Goal: Task Accomplishment & Management: Manage account settings

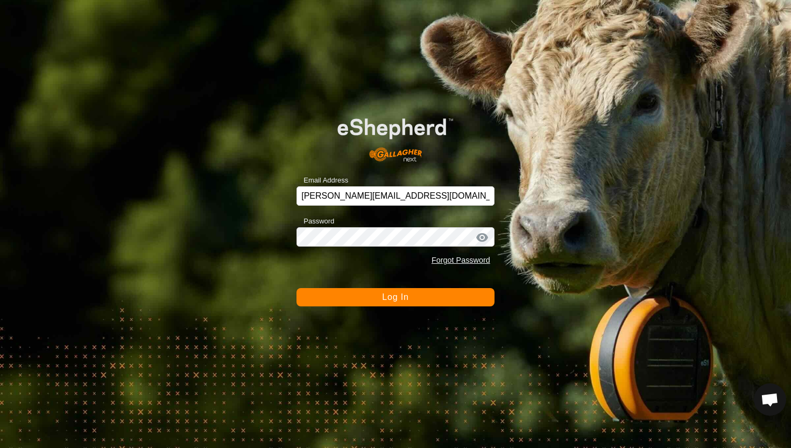
click at [400, 293] on span "Log In" at bounding box center [395, 296] width 26 height 9
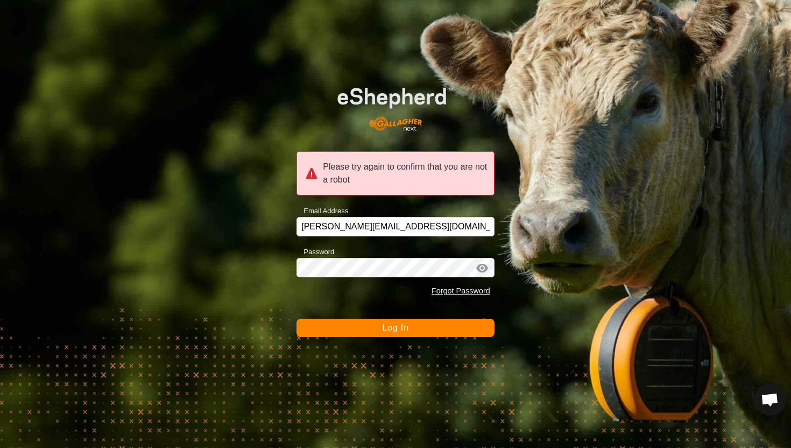
click at [349, 328] on button "Log In" at bounding box center [395, 328] width 198 height 18
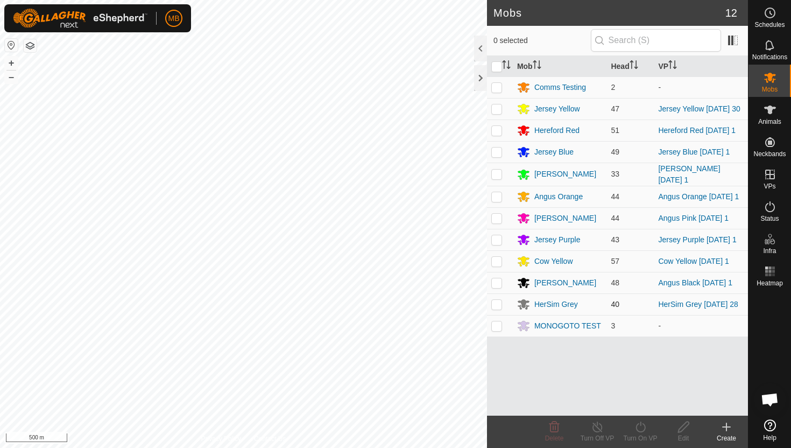
click at [501, 308] on p-checkbox at bounding box center [496, 304] width 11 height 9
checkbox input "true"
click at [682, 434] on div "Edit" at bounding box center [683, 438] width 43 height 10
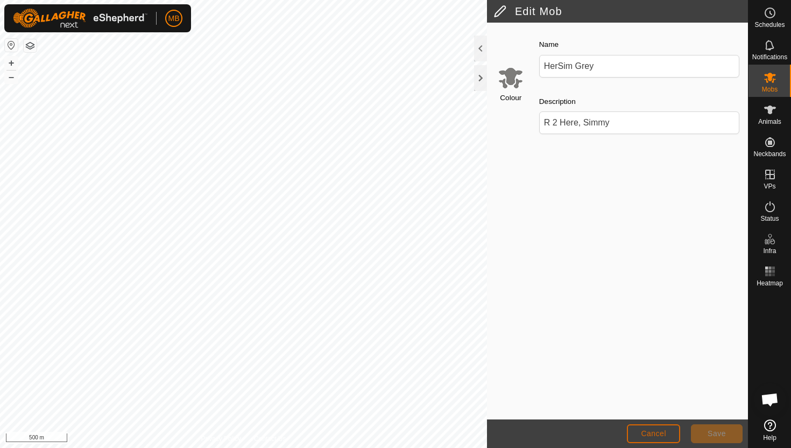
click at [666, 432] on button "Cancel" at bounding box center [653, 433] width 53 height 19
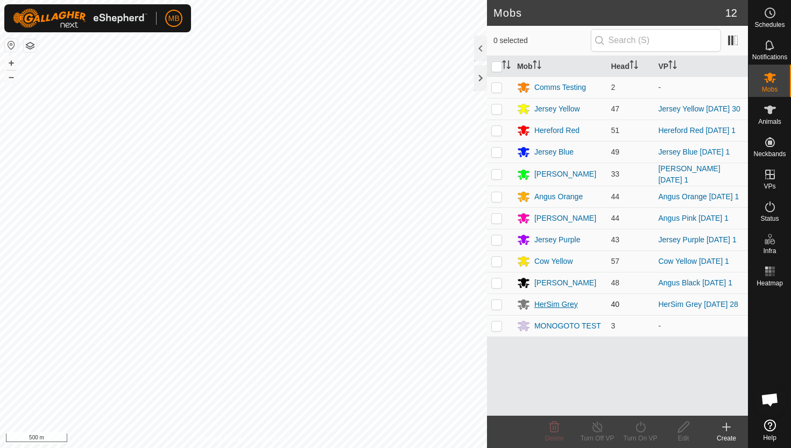
click at [560, 310] on div "HerSim Grey" at bounding box center [556, 304] width 44 height 11
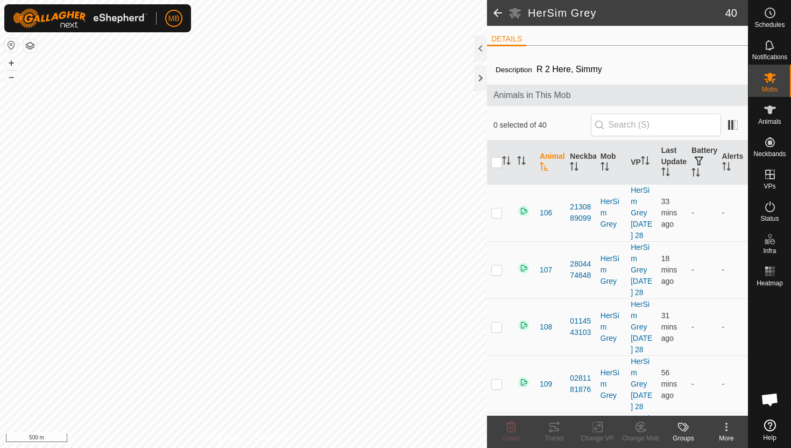
click at [490, 11] on span at bounding box center [498, 13] width 22 height 26
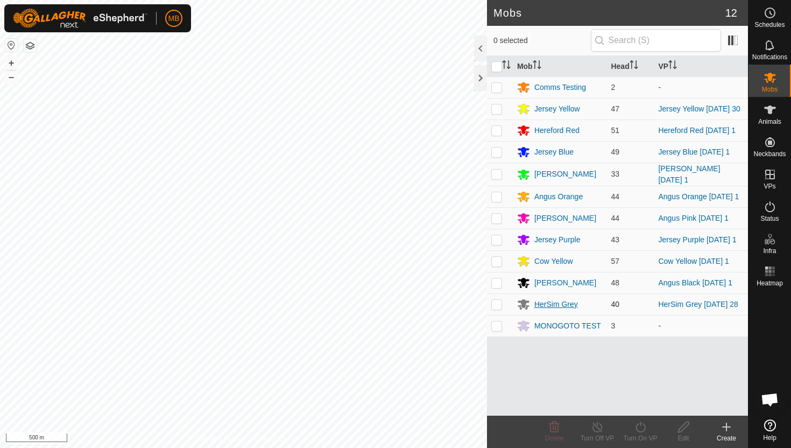
click at [552, 310] on div "HerSim Grey" at bounding box center [556, 304] width 44 height 11
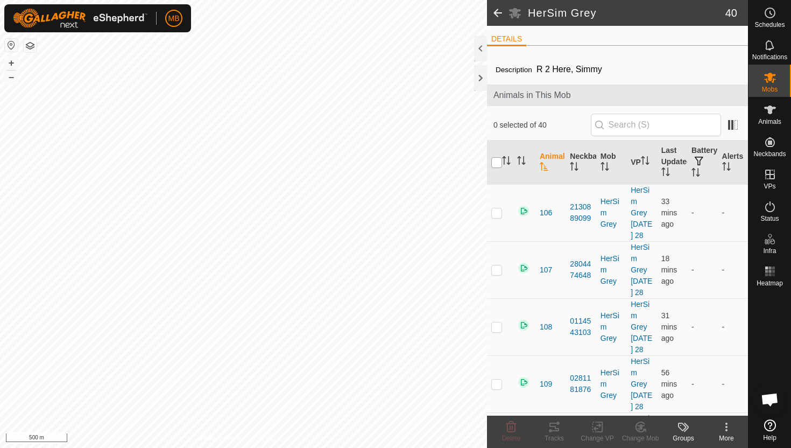
click at [498, 162] on input "checkbox" at bounding box center [496, 162] width 11 height 11
checkbox input "true"
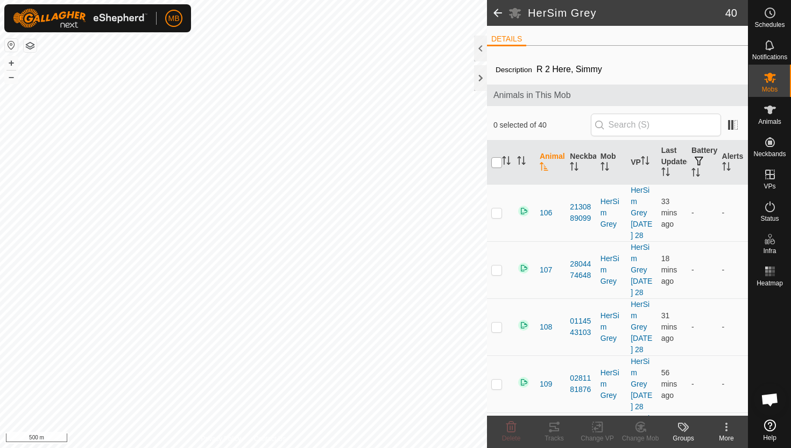
checkbox input "true"
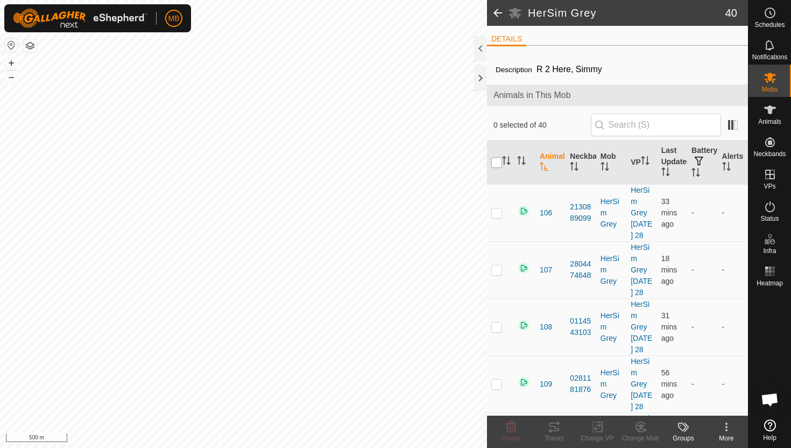
checkbox input "true"
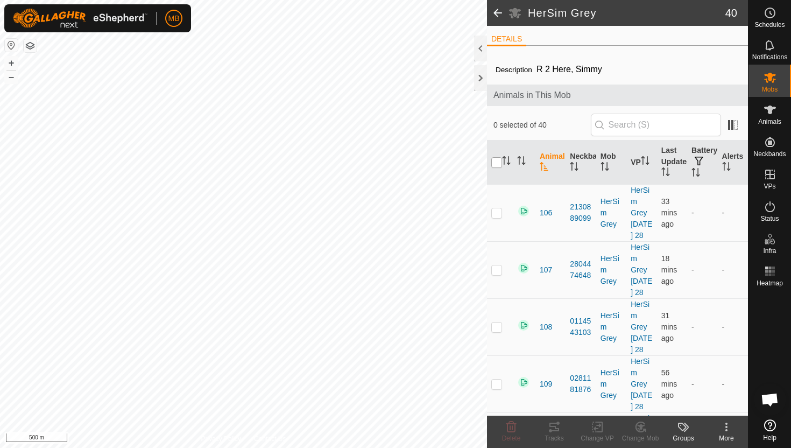
checkbox input "true"
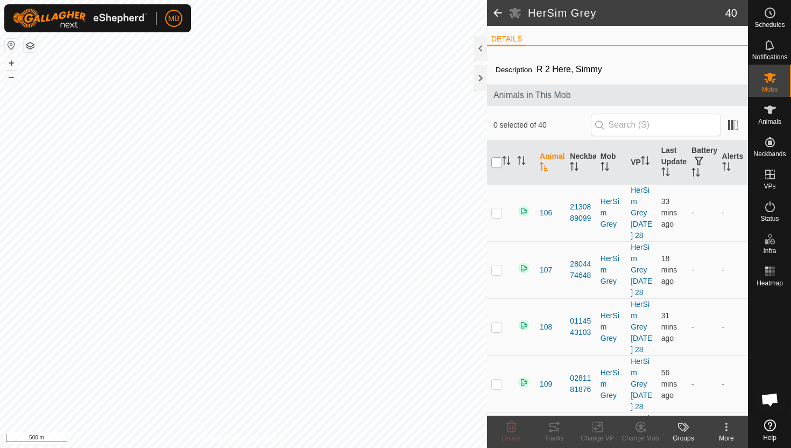
checkbox input "true"
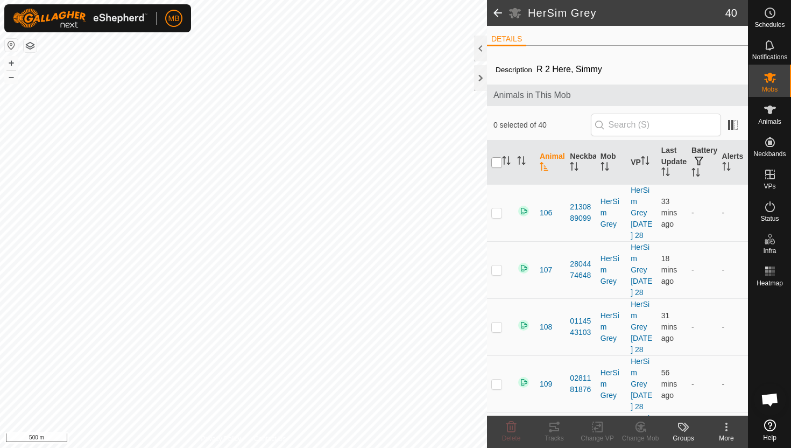
checkbox input "true"
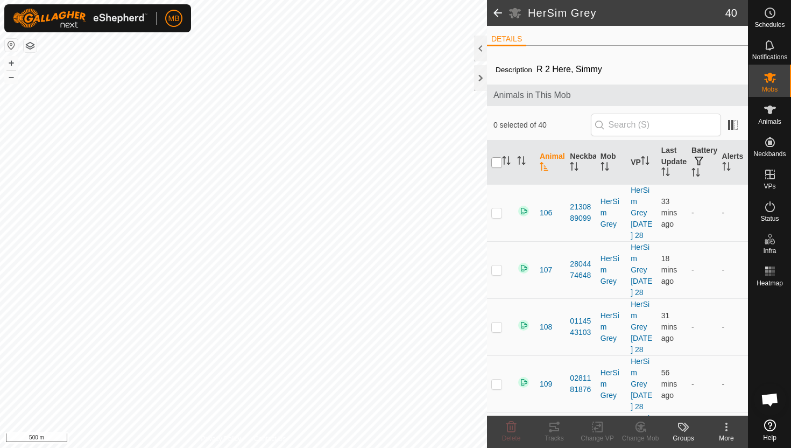
checkbox input "true"
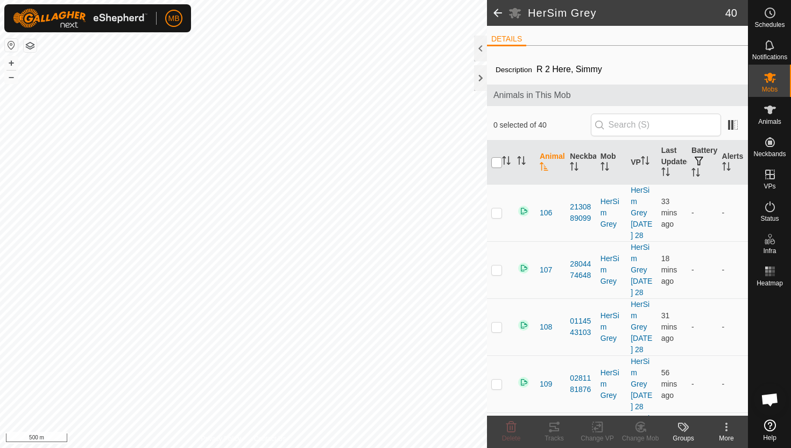
checkbox input "true"
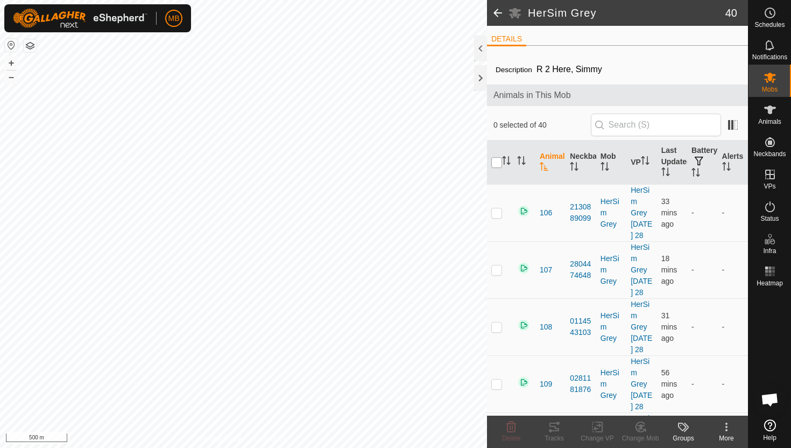
checkbox input "true"
click at [726, 428] on icon at bounding box center [726, 426] width 13 height 13
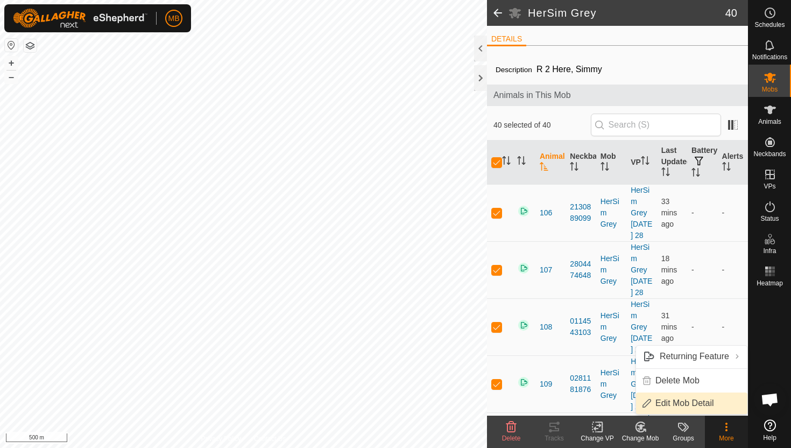
click at [698, 400] on link "Edit Mob Detail" at bounding box center [691, 403] width 111 height 22
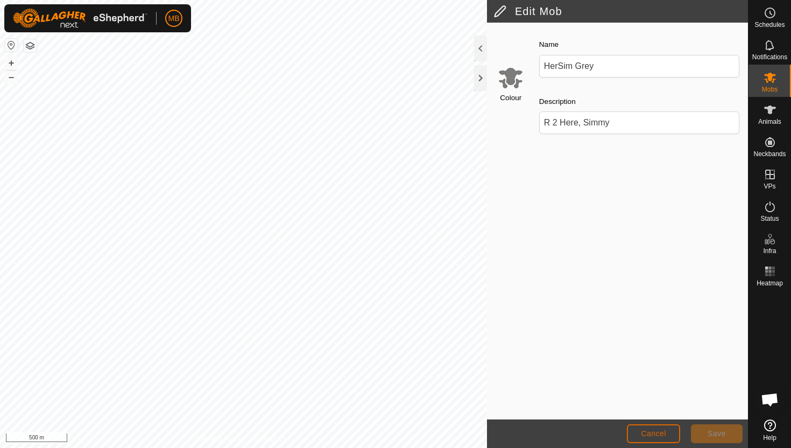
click at [646, 436] on span "Cancel" at bounding box center [653, 433] width 25 height 9
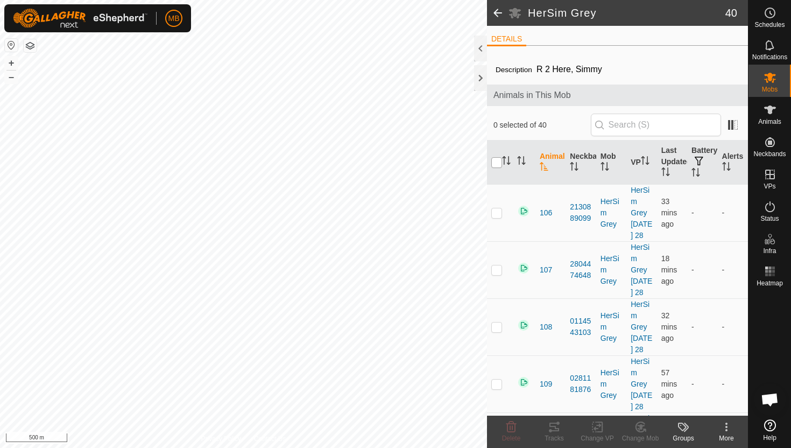
click at [499, 165] on input "checkbox" at bounding box center [496, 162] width 11 height 11
checkbox input "true"
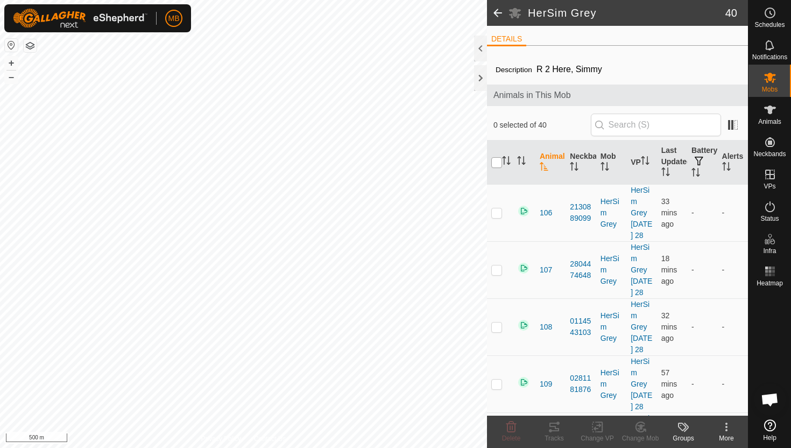
checkbox input "true"
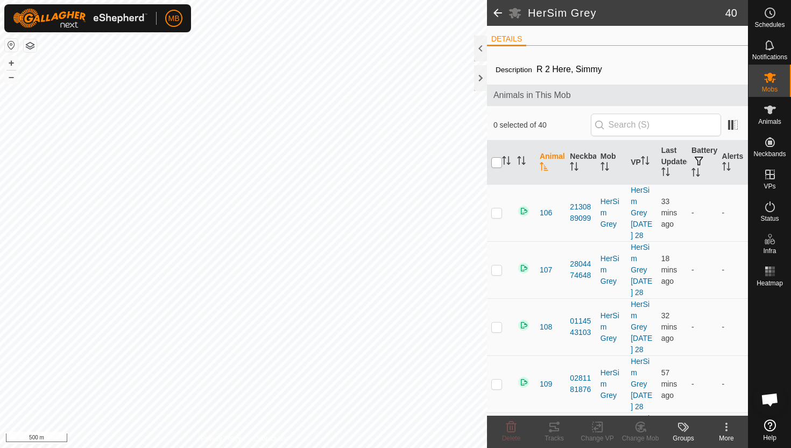
checkbox input "true"
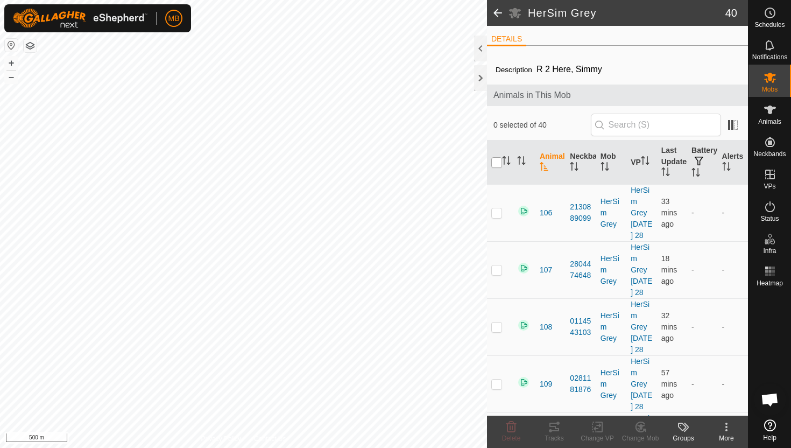
checkbox input "true"
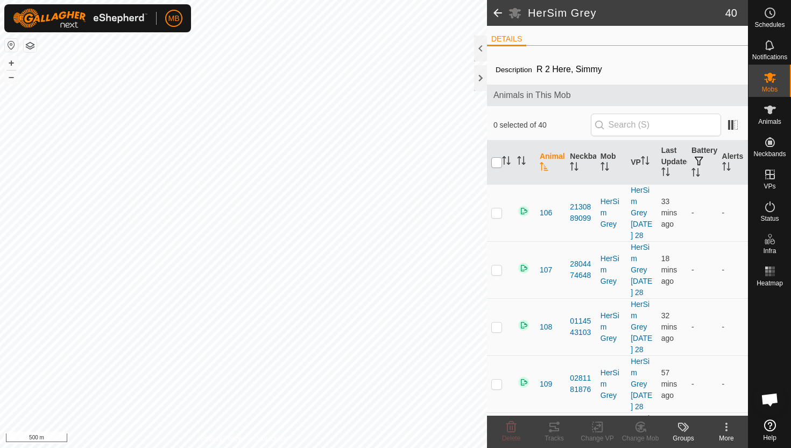
checkbox input "true"
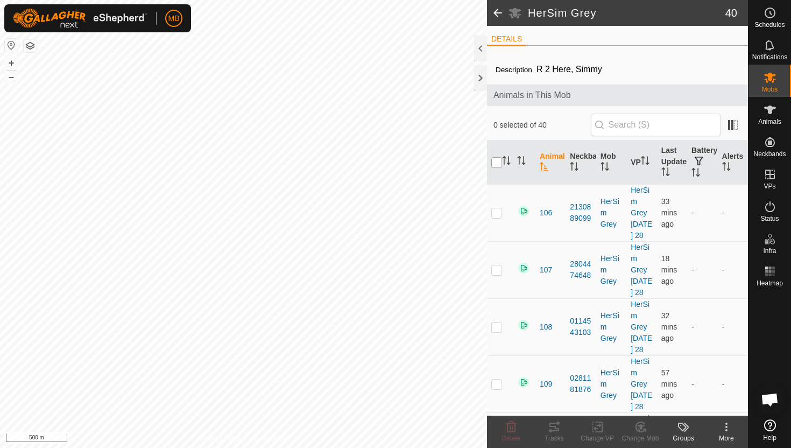
checkbox input "true"
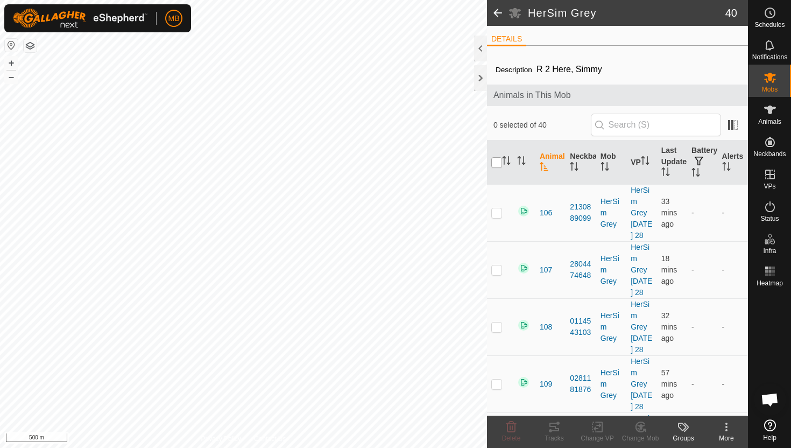
checkbox input "true"
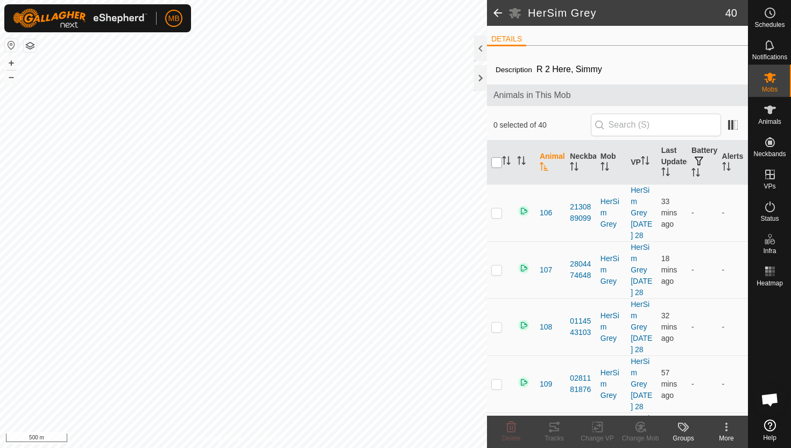
checkbox input "true"
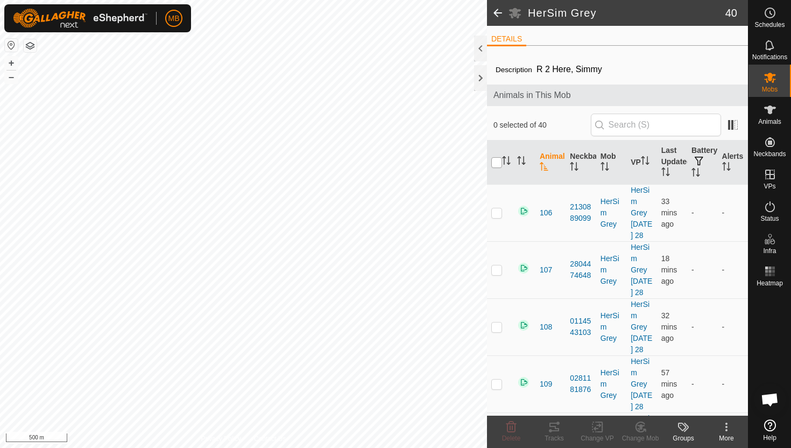
checkbox input "true"
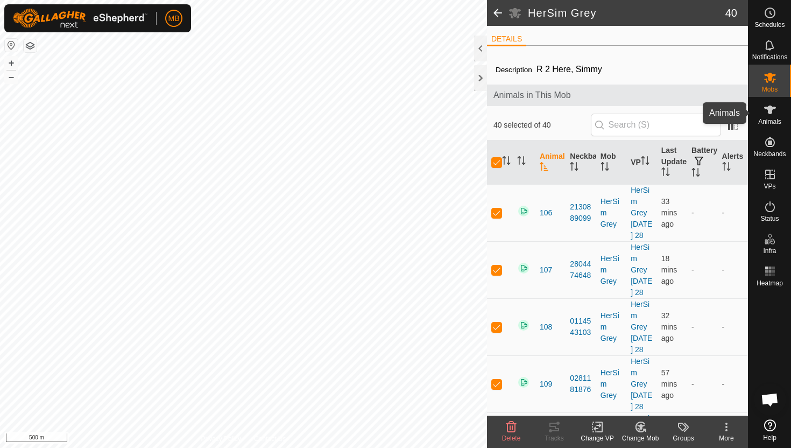
click at [769, 112] on icon at bounding box center [770, 109] width 12 height 9
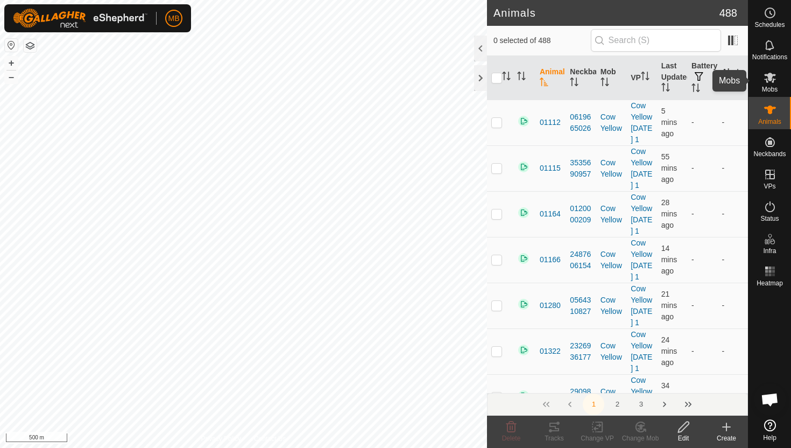
click at [765, 87] on span "Mobs" at bounding box center [770, 89] width 16 height 6
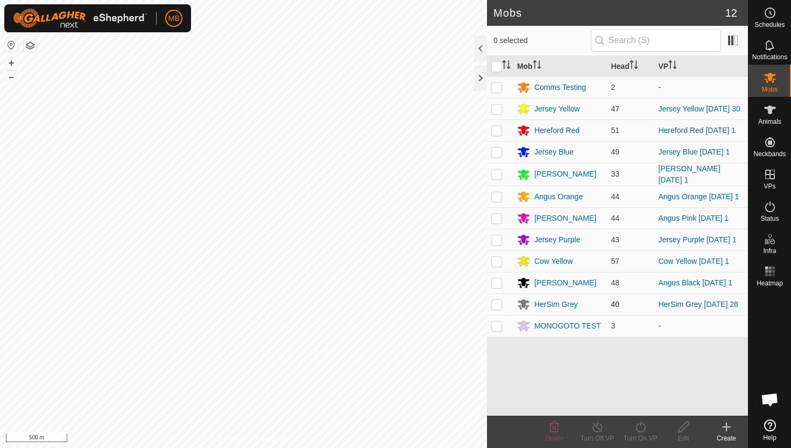
click at [497, 308] on p-checkbox at bounding box center [496, 304] width 11 height 9
checkbox input "true"
click at [560, 310] on div "HerSim Grey" at bounding box center [556, 304] width 44 height 11
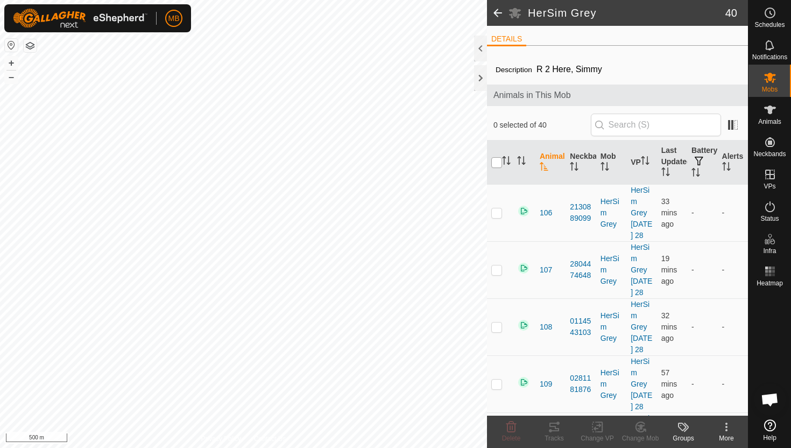
click at [498, 166] on input "checkbox" at bounding box center [496, 162] width 11 height 11
checkbox input "true"
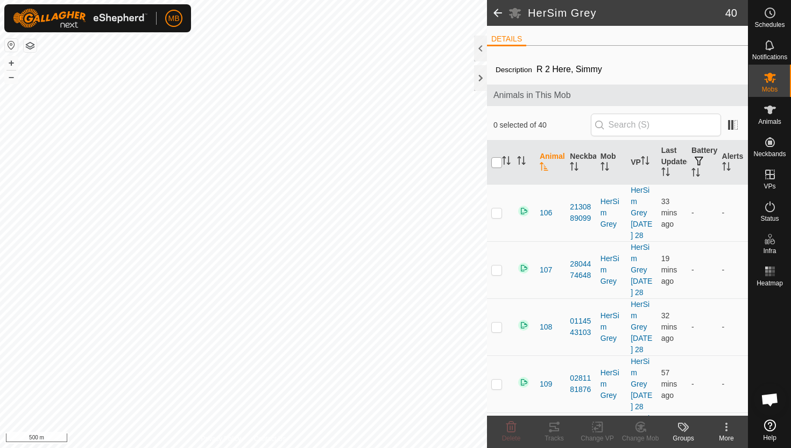
checkbox input "true"
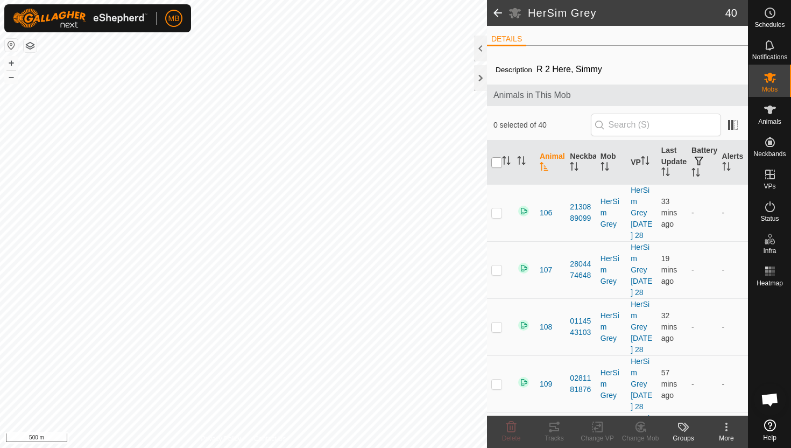
checkbox input "true"
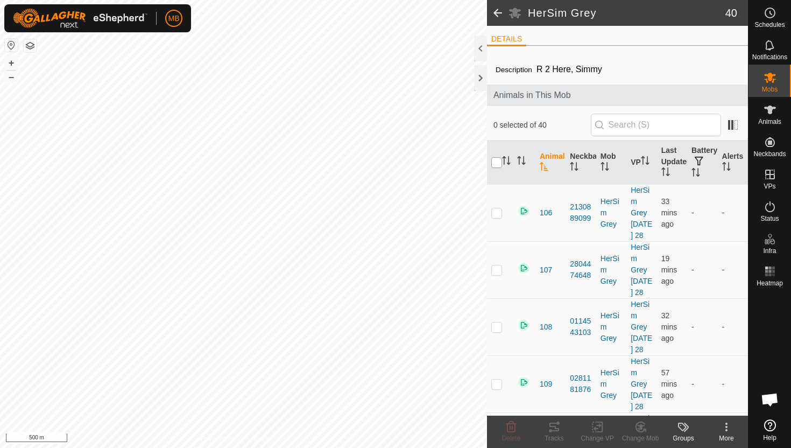
checkbox input "true"
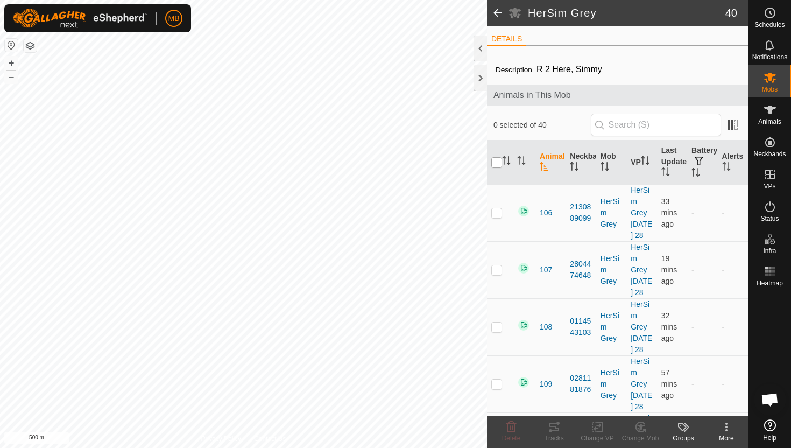
checkbox input "true"
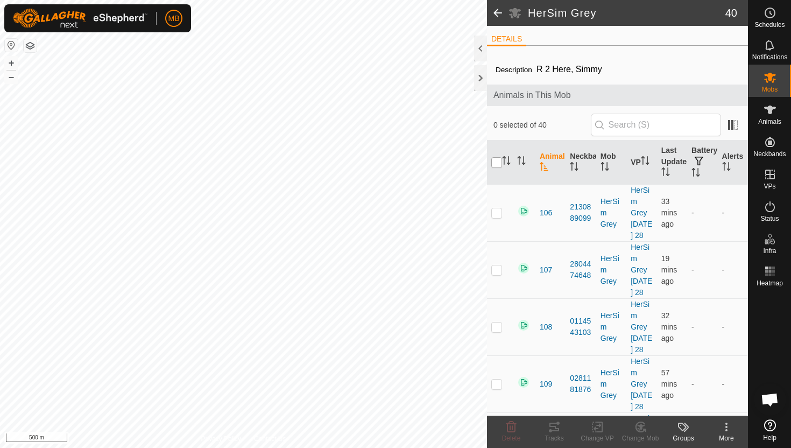
checkbox input "true"
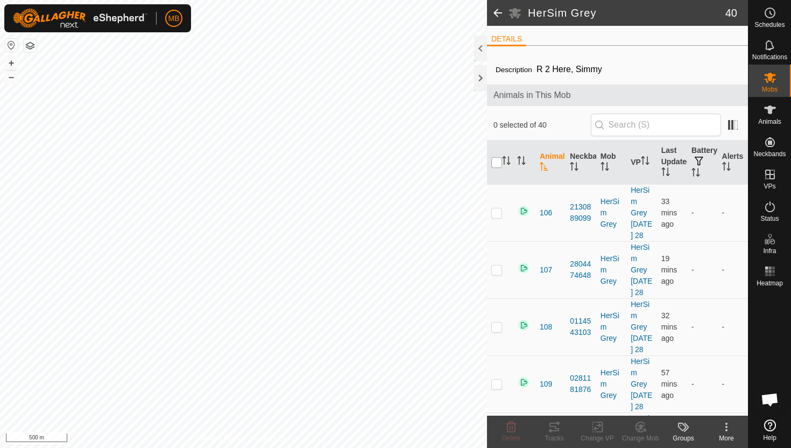
checkbox input "true"
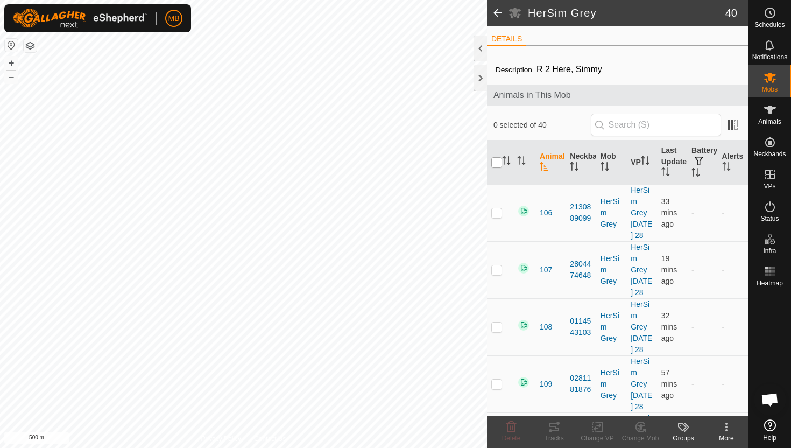
checkbox input "true"
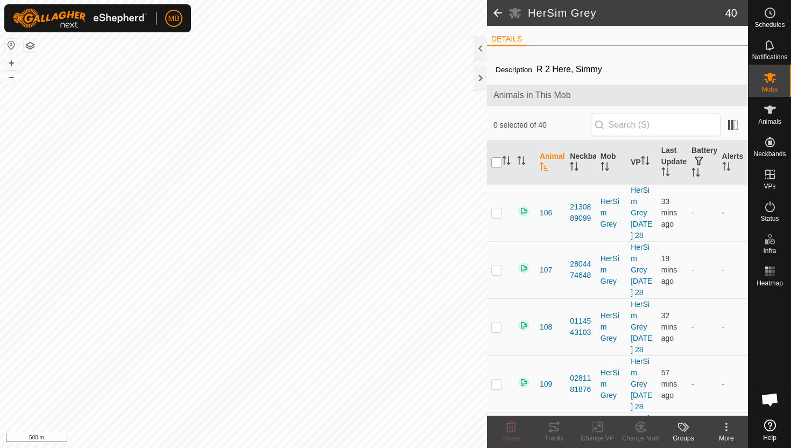
checkbox input "true"
click at [642, 425] on icon at bounding box center [641, 426] width 8 height 5
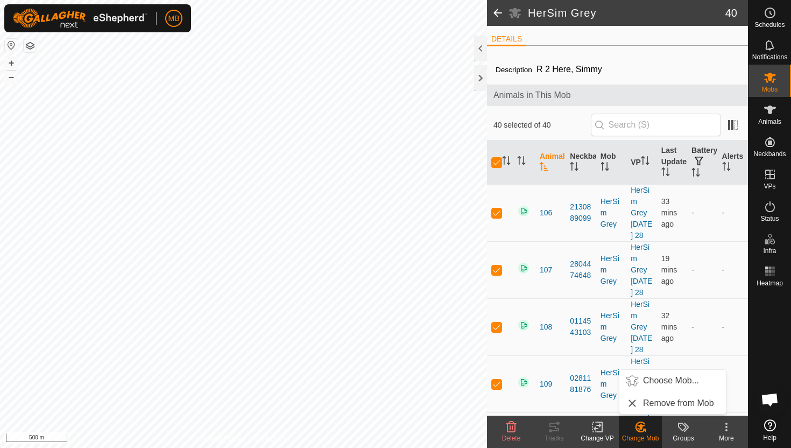
click at [789, 325] on div at bounding box center [769, 353] width 43 height 124
click at [728, 428] on icon at bounding box center [726, 426] width 13 height 13
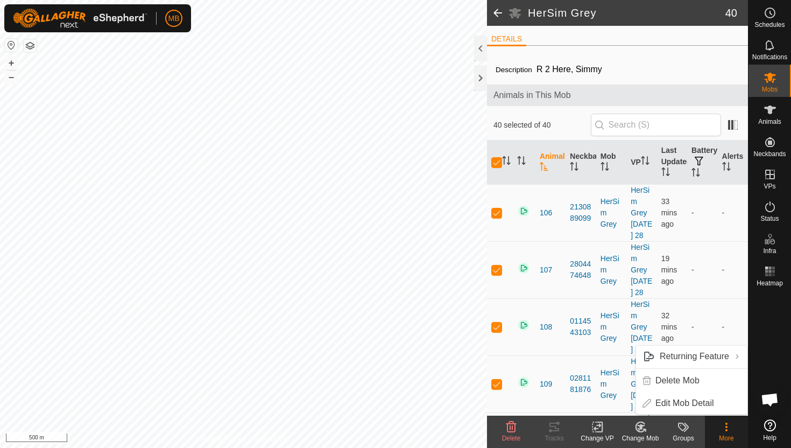
click at [779, 335] on div at bounding box center [769, 353] width 43 height 124
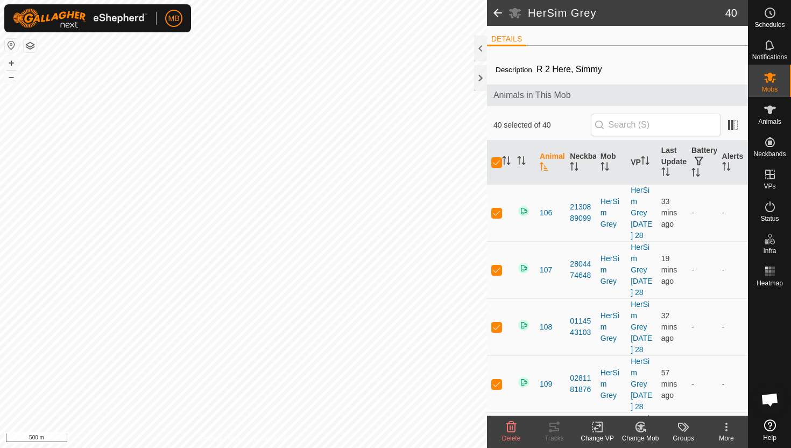
click at [767, 427] on icon at bounding box center [770, 425] width 12 height 12
click at [497, 169] on th at bounding box center [500, 162] width 26 height 44
click at [496, 164] on input "checkbox" at bounding box center [496, 162] width 11 height 11
checkbox input "false"
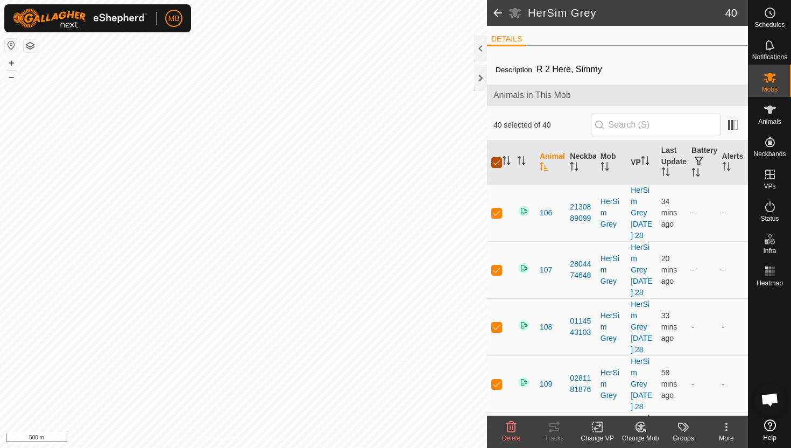
checkbox input "false"
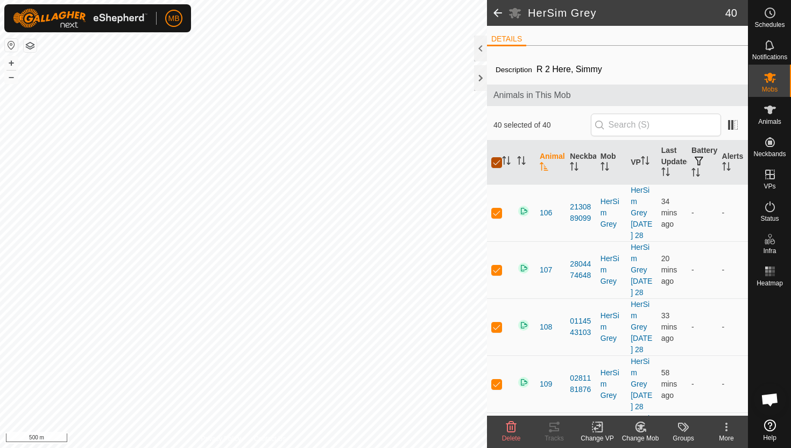
checkbox input "false"
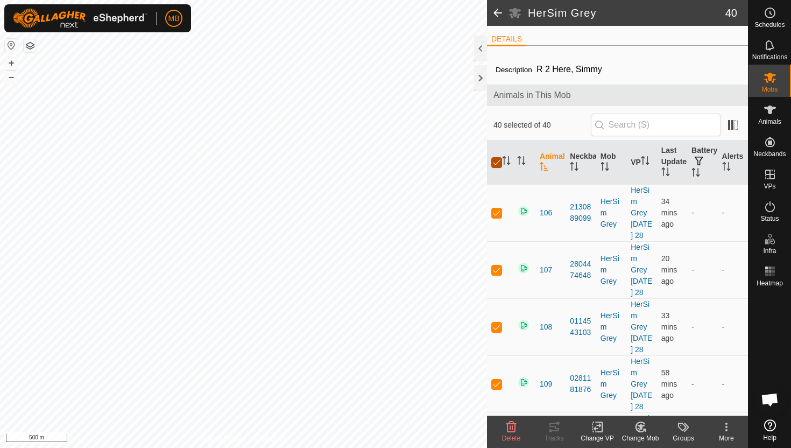
checkbox input "false"
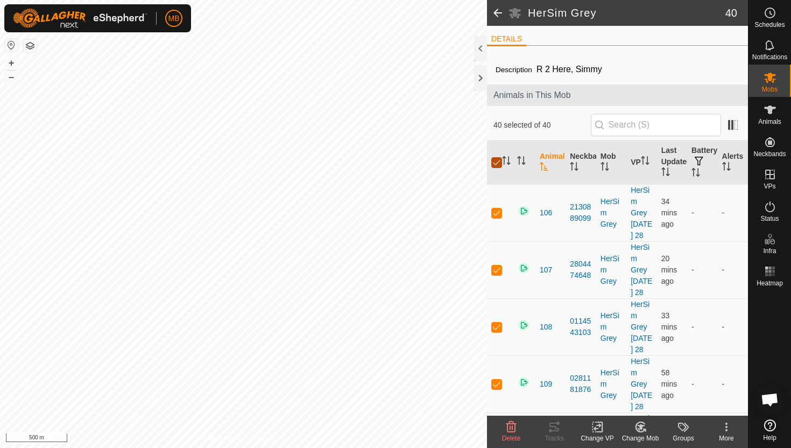
checkbox input "false"
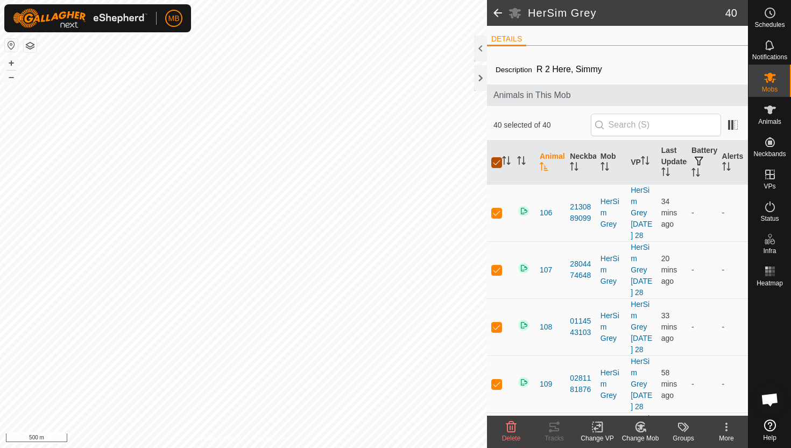
checkbox input "false"
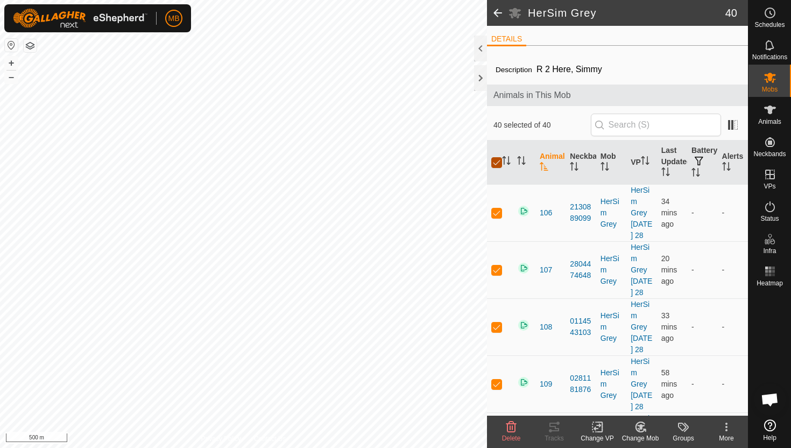
checkbox input "false"
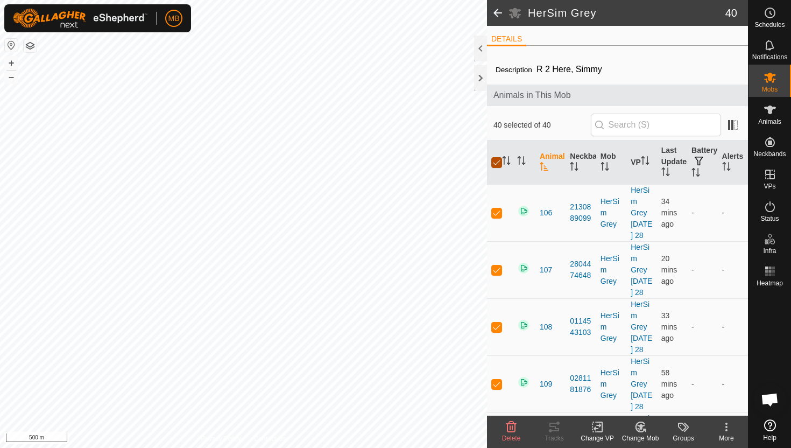
checkbox input "false"
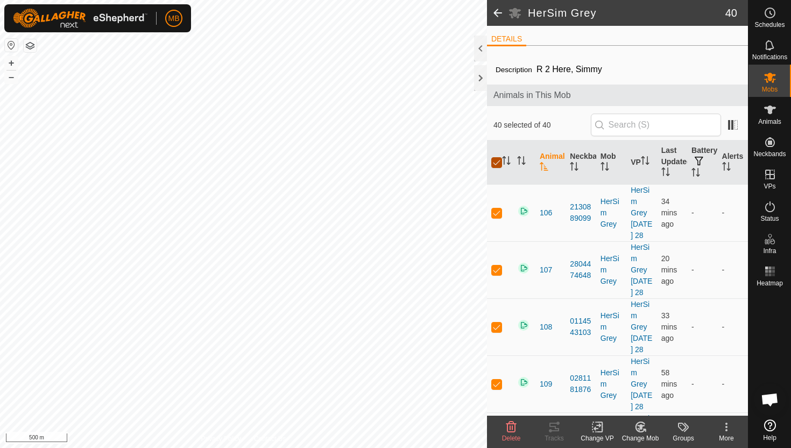
checkbox input "false"
click at [500, 210] on p-checkbox at bounding box center [496, 212] width 11 height 9
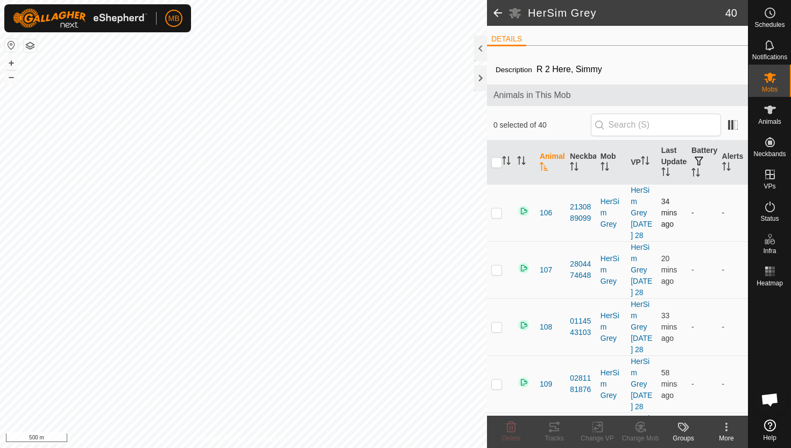
checkbox input "true"
click at [497, 164] on input "checkbox" at bounding box center [496, 162] width 11 height 11
checkbox input "true"
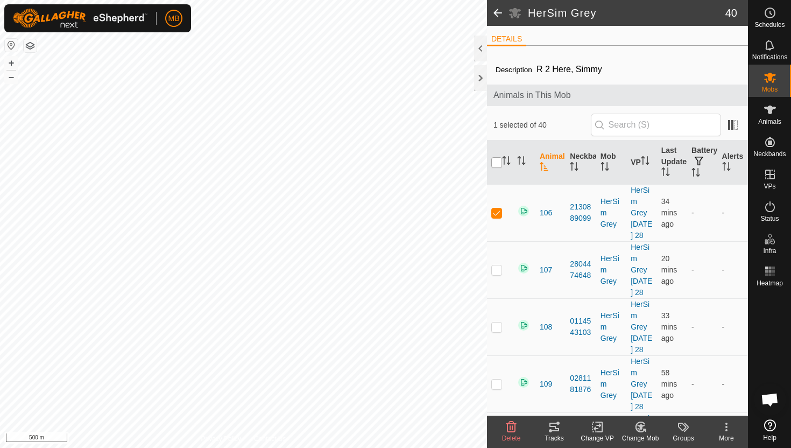
checkbox input "true"
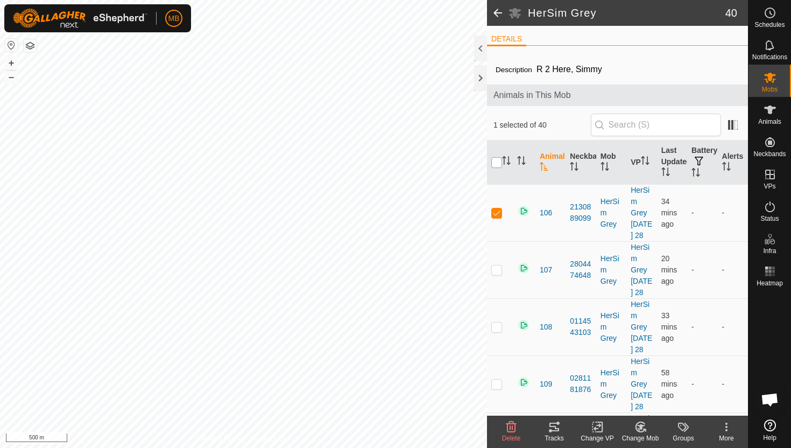
checkbox input "true"
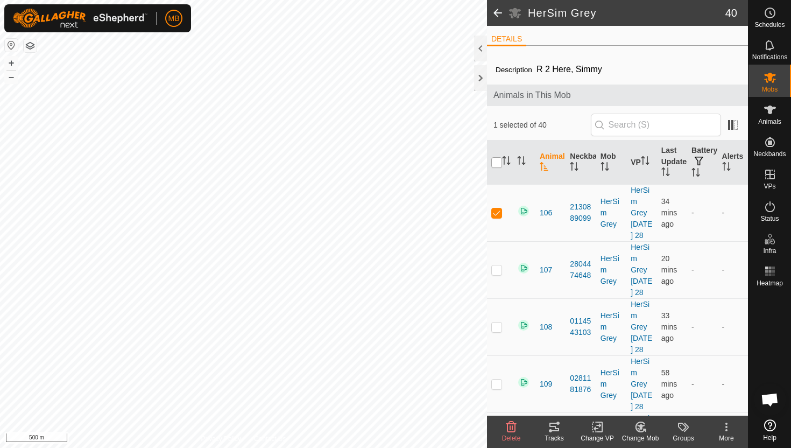
checkbox input "true"
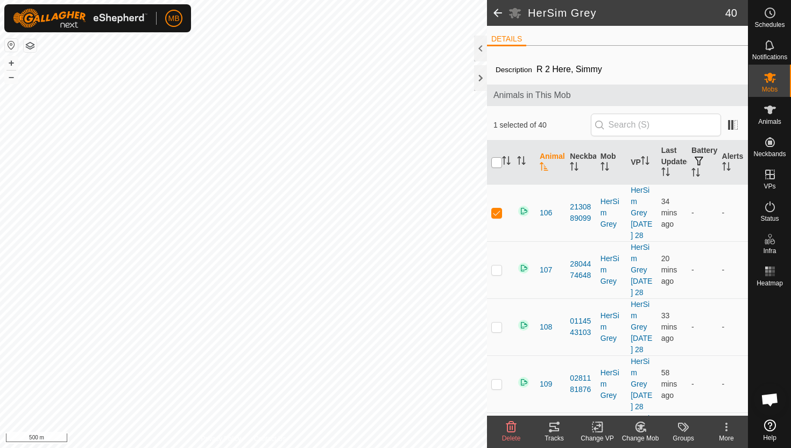
checkbox input "true"
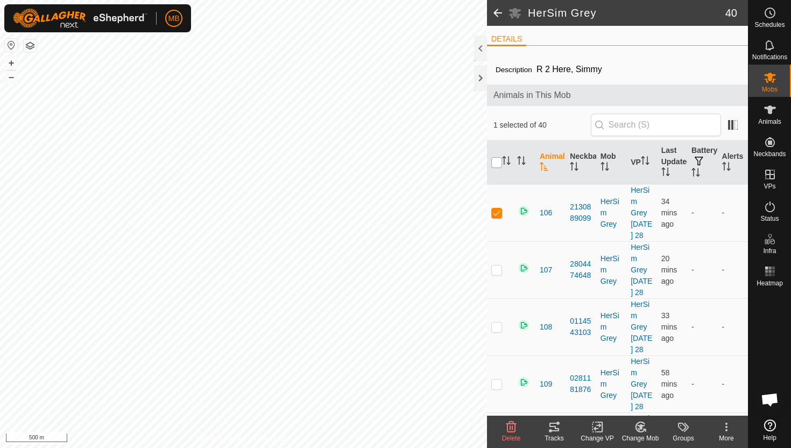
checkbox input "true"
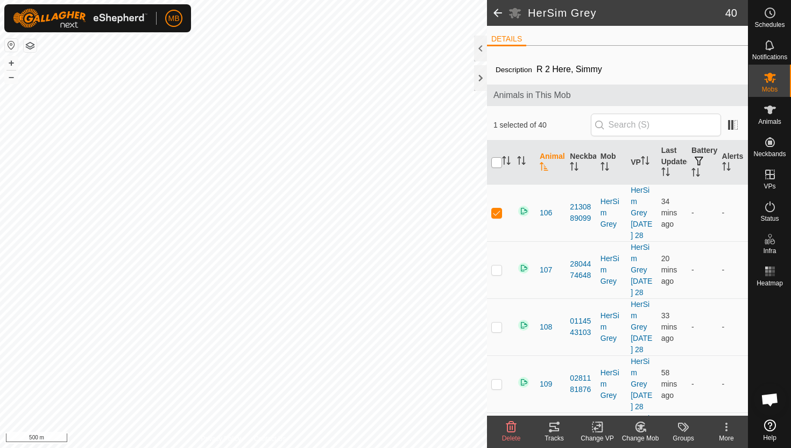
checkbox input "true"
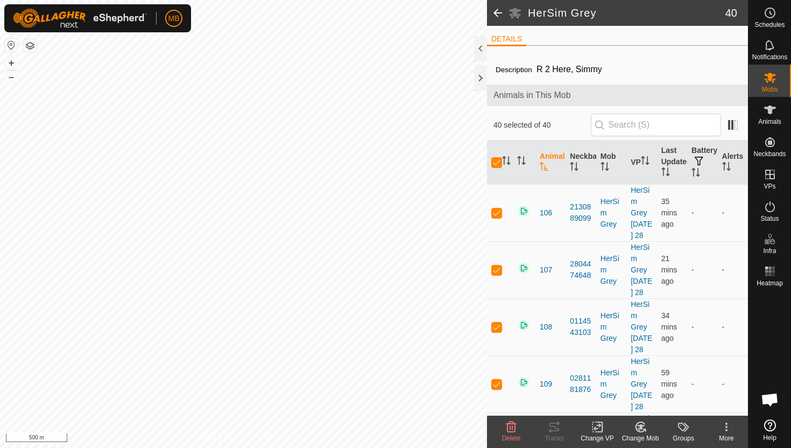
click at [726, 426] on icon at bounding box center [726, 427] width 2 height 2
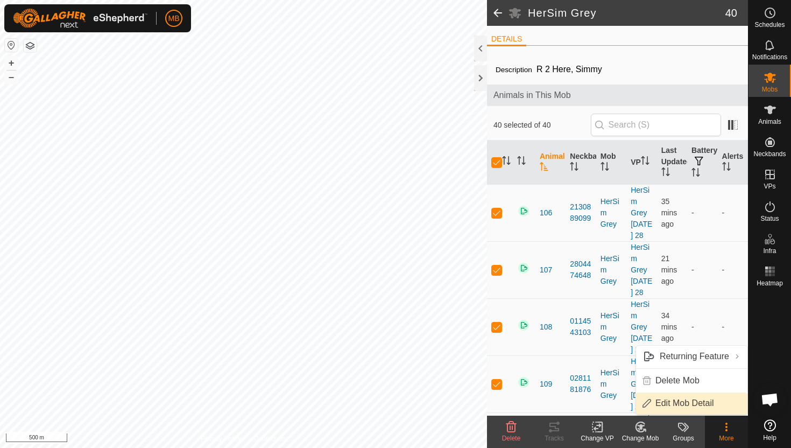
click at [695, 402] on link "Edit Mob Detail" at bounding box center [691, 403] width 111 height 22
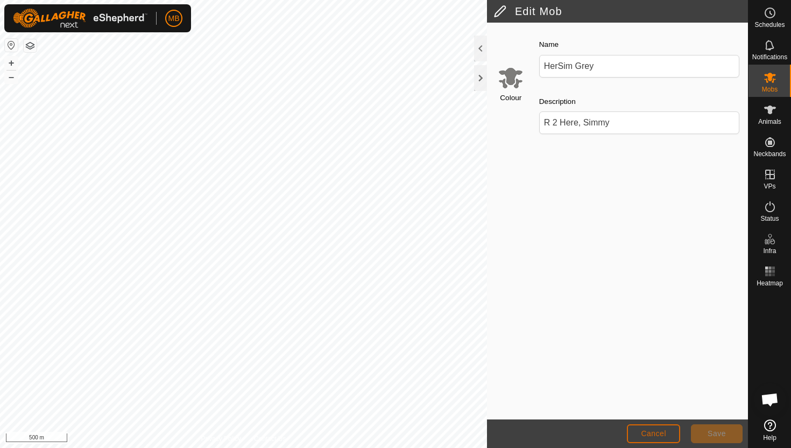
click at [666, 435] on button "Cancel" at bounding box center [653, 433] width 53 height 19
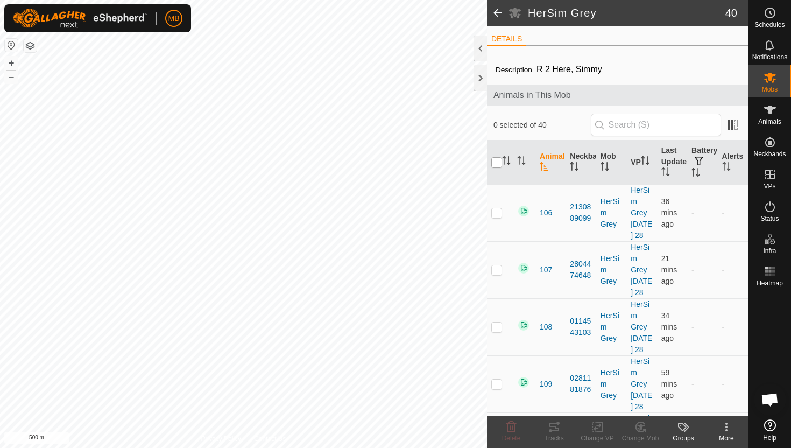
click at [499, 164] on input "checkbox" at bounding box center [496, 162] width 11 height 11
click at [726, 427] on icon at bounding box center [726, 427] width 2 height 2
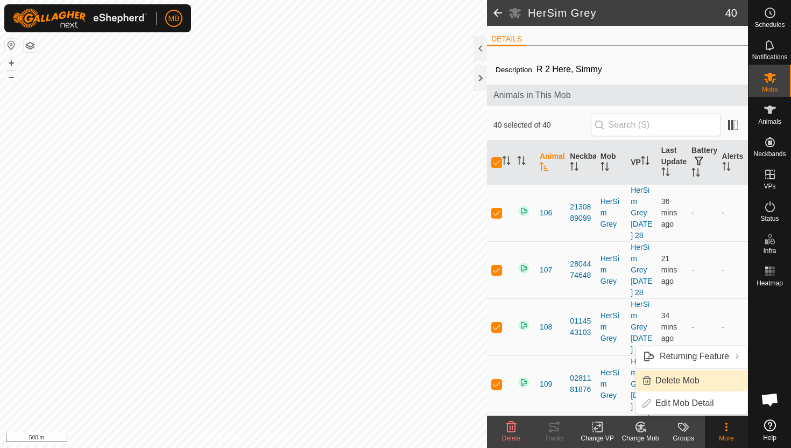
click at [673, 378] on link "Delete Mob" at bounding box center [691, 381] width 111 height 22
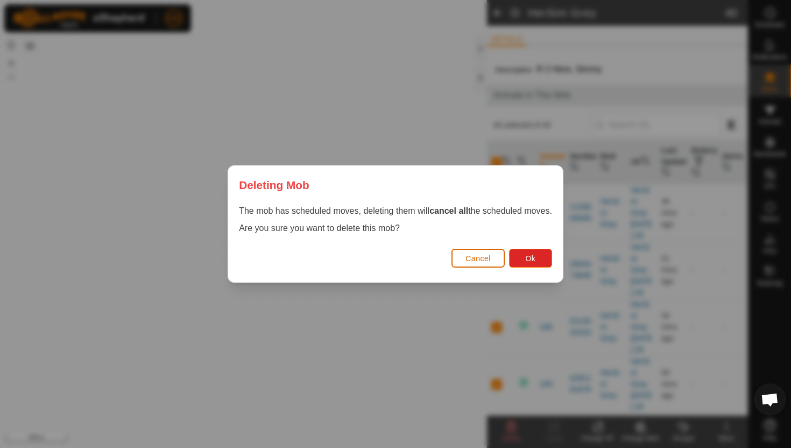
click at [470, 260] on span "Cancel" at bounding box center [477, 258] width 25 height 9
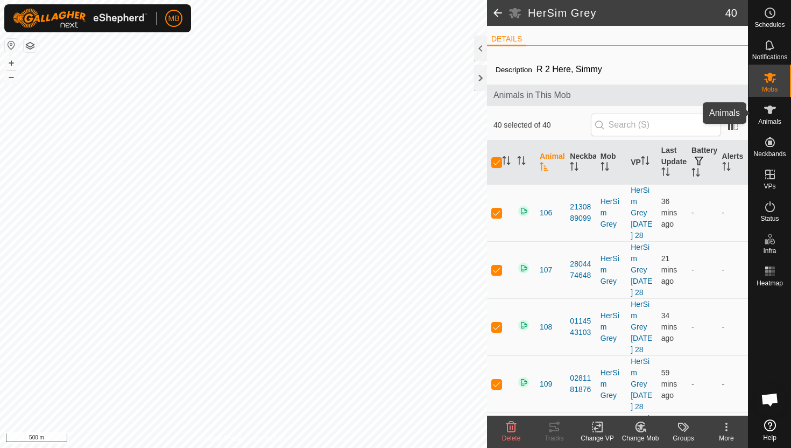
click at [778, 122] on span "Animals" at bounding box center [769, 121] width 23 height 6
